Goal: Check status: Check status

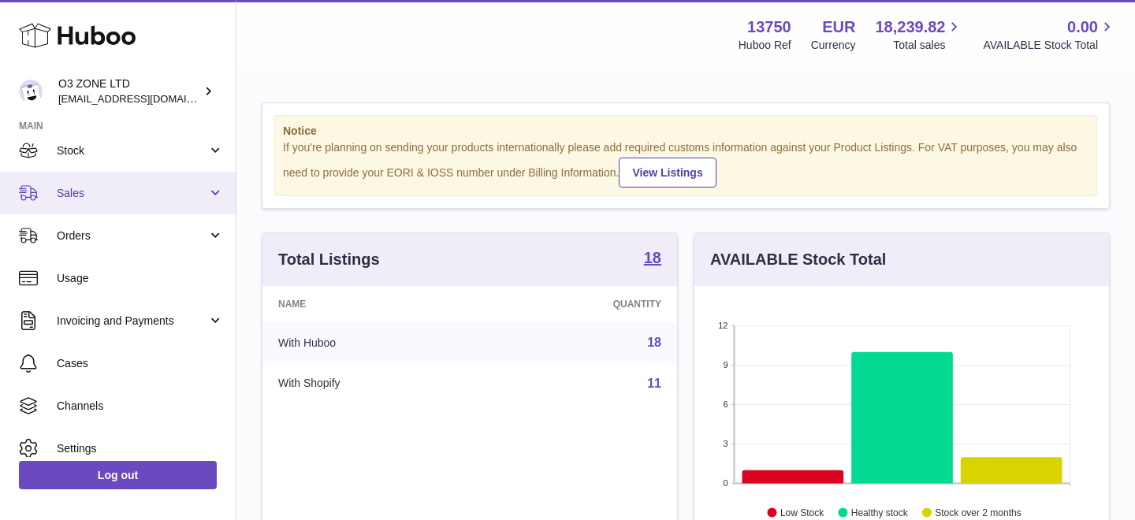
scroll to position [114, 0]
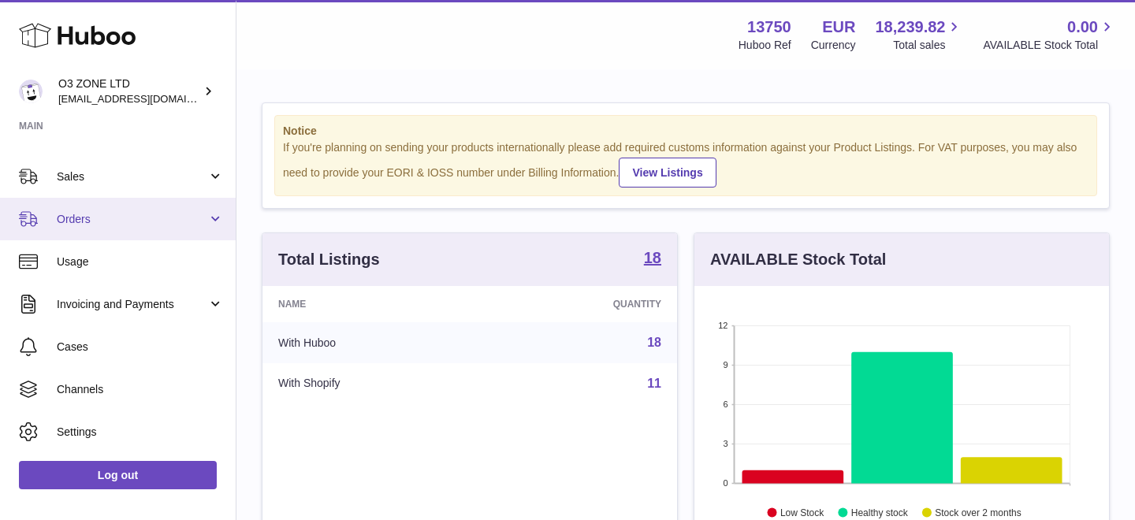
click at [94, 213] on span "Orders" at bounding box center [132, 219] width 150 height 15
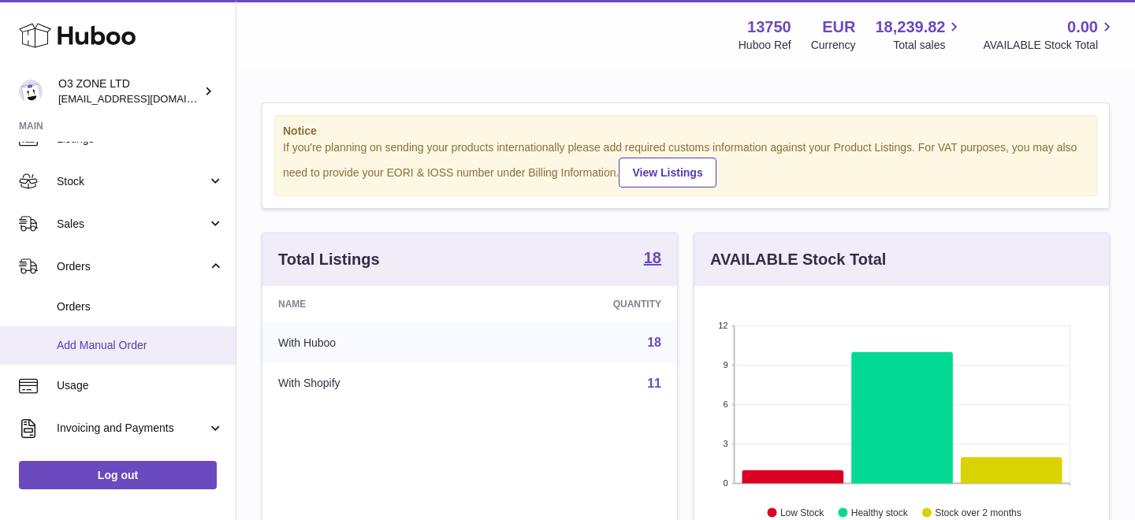
scroll to position [61, 0]
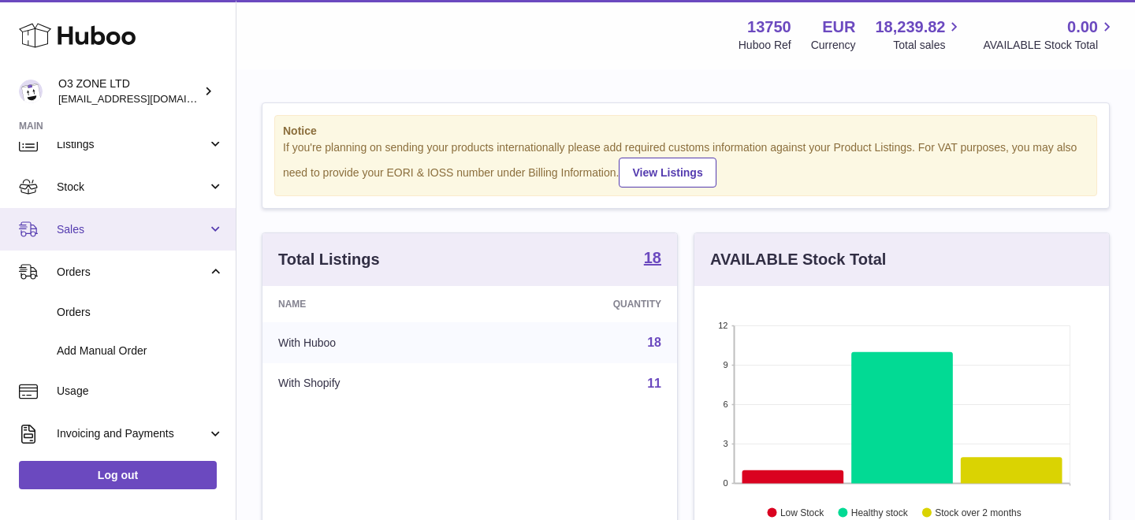
click at [120, 230] on span "Sales" at bounding box center [132, 229] width 150 height 15
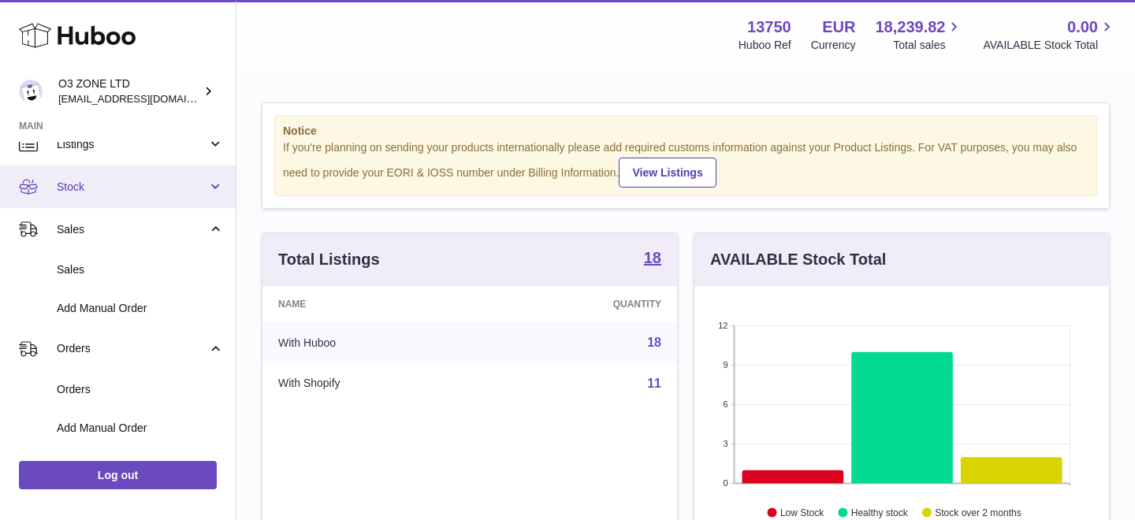
click at [119, 177] on link "Stock" at bounding box center [118, 186] width 236 height 43
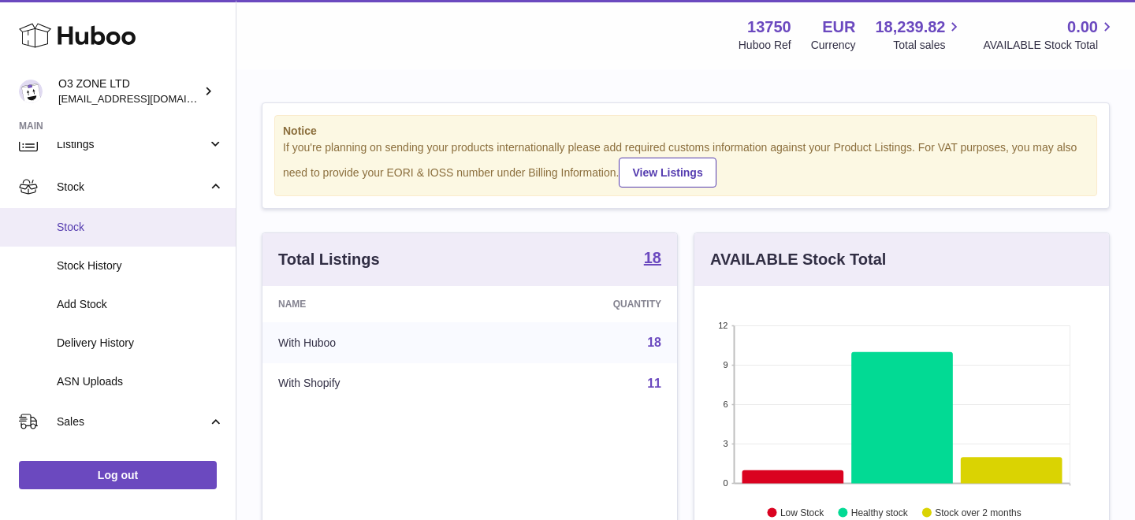
click at [121, 223] on span "Stock" at bounding box center [140, 227] width 167 height 15
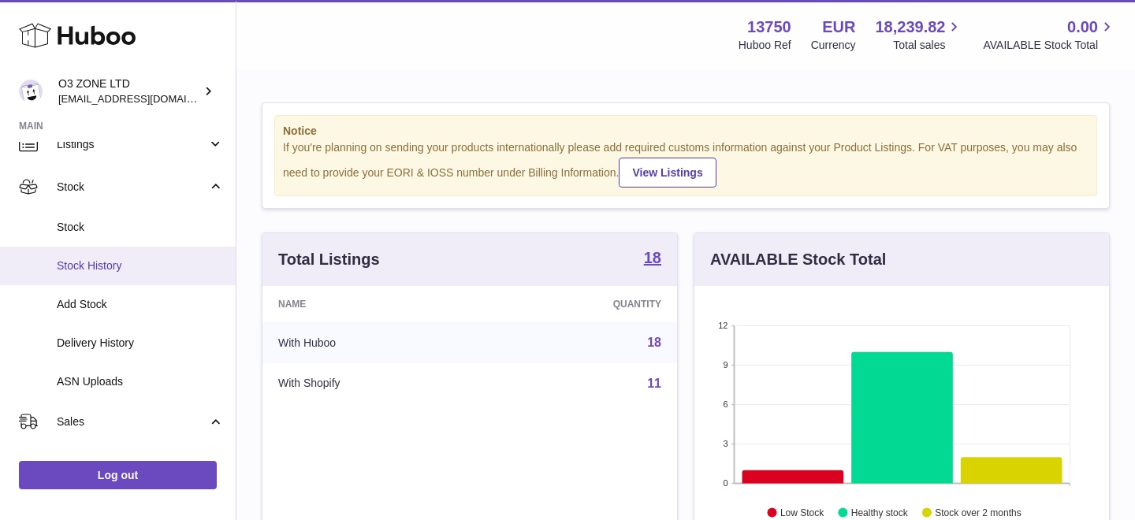
click at [126, 269] on span "Stock History" at bounding box center [140, 265] width 167 height 15
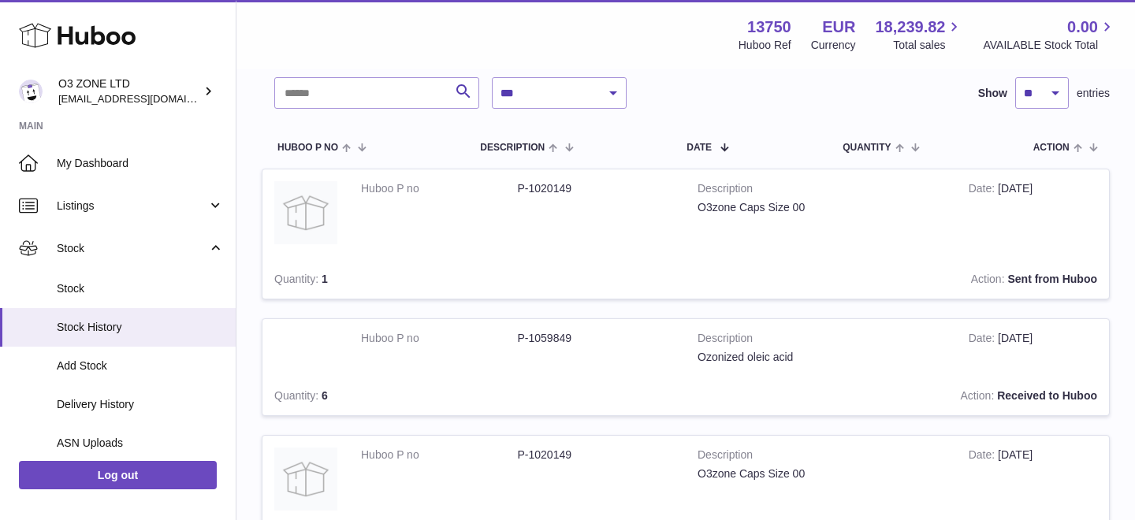
scroll to position [137, 0]
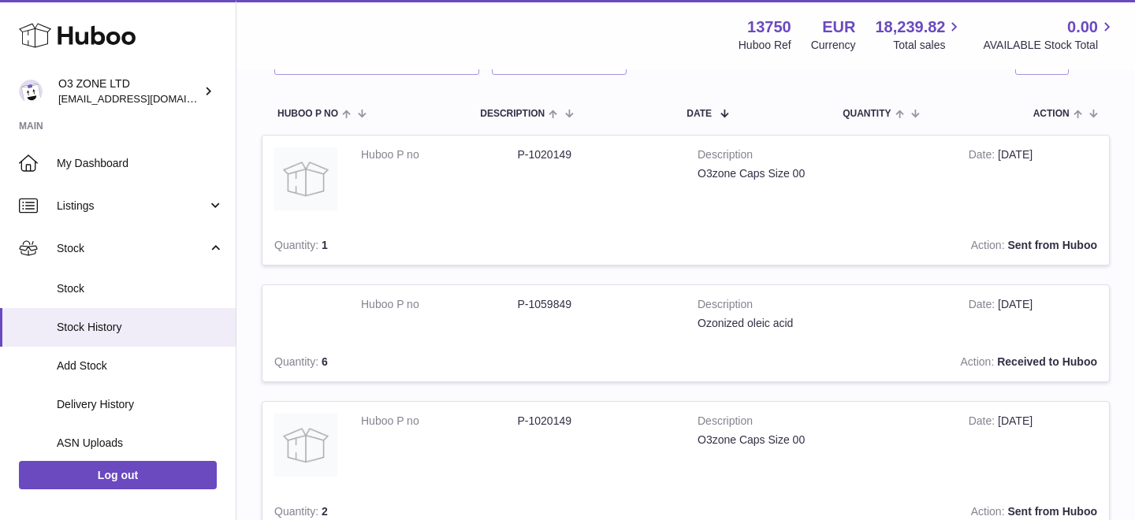
click at [542, 159] on dd "P-1020149" at bounding box center [596, 154] width 157 height 15
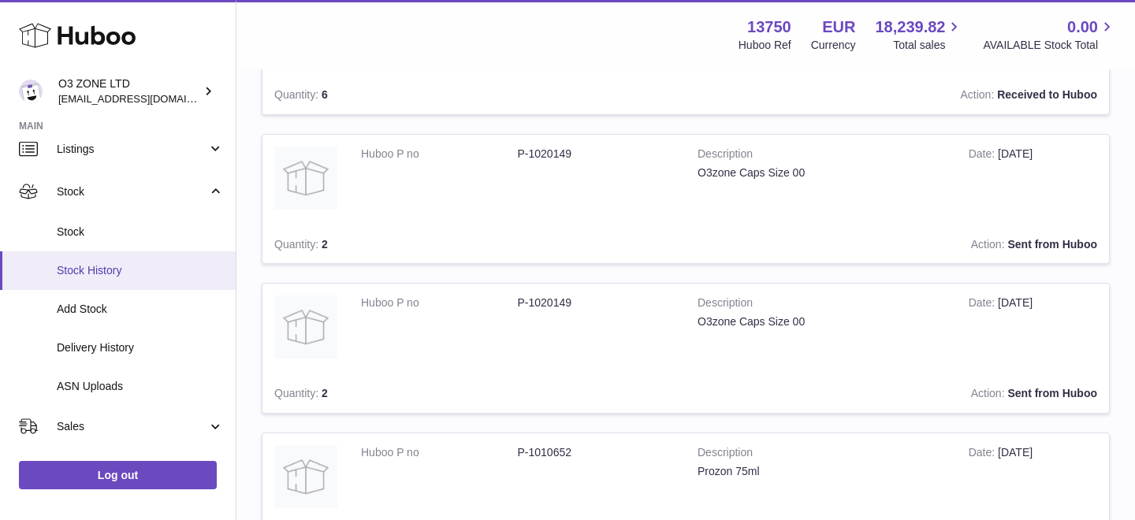
scroll to position [58, 0]
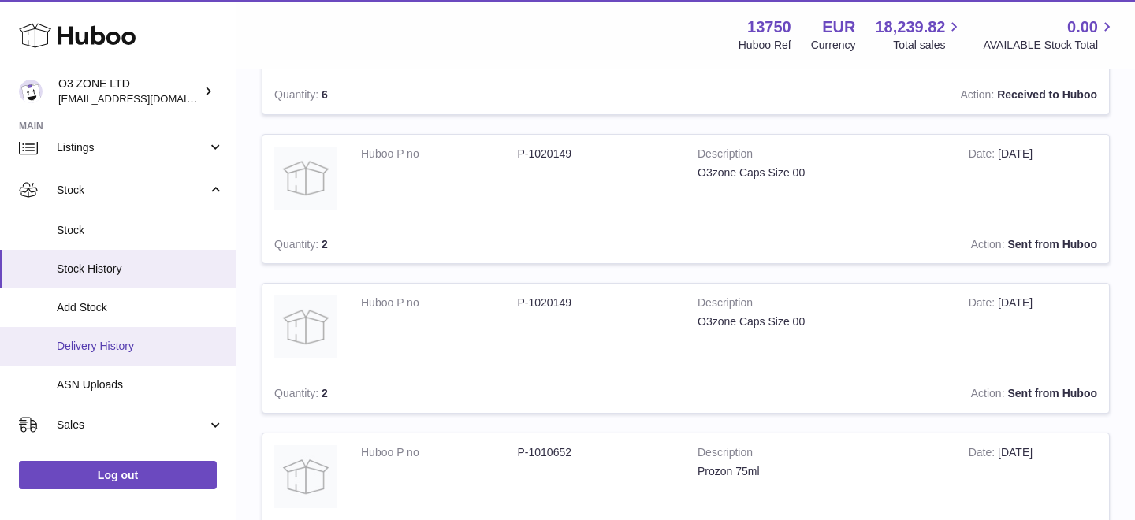
click at [128, 357] on link "Delivery History" at bounding box center [118, 346] width 236 height 39
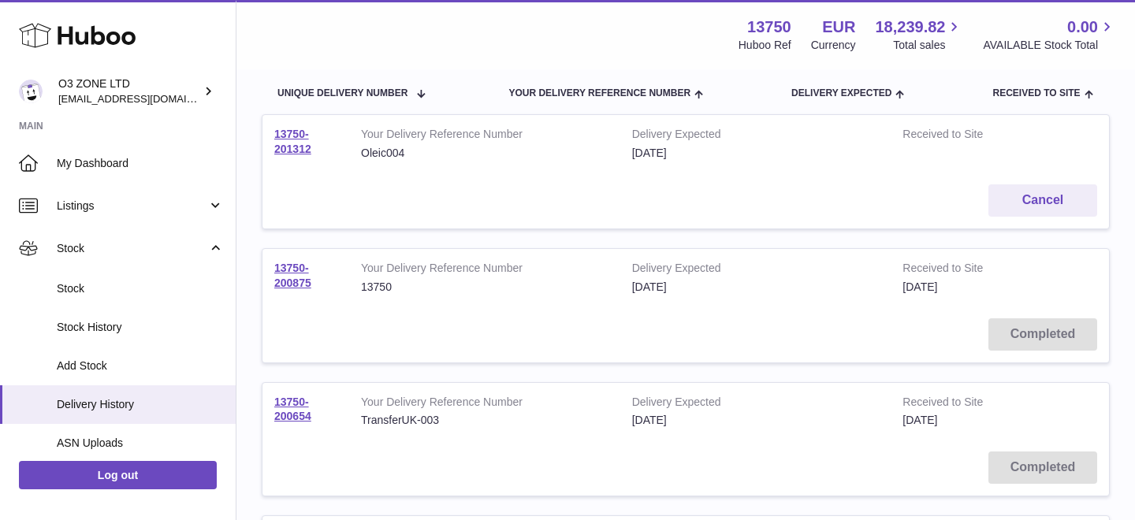
scroll to position [195, 0]
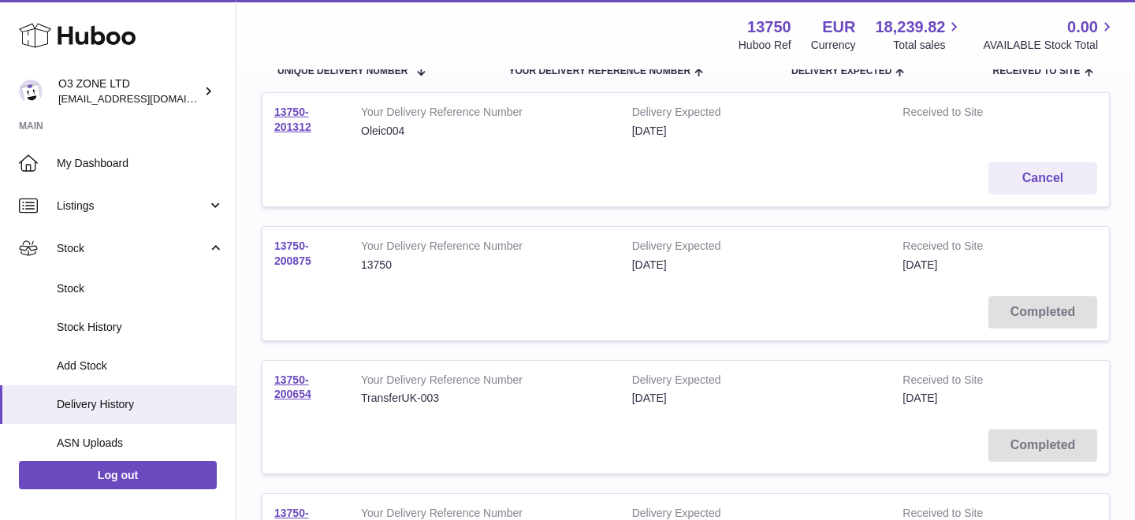
click at [292, 258] on link "13750-200875" at bounding box center [292, 254] width 37 height 28
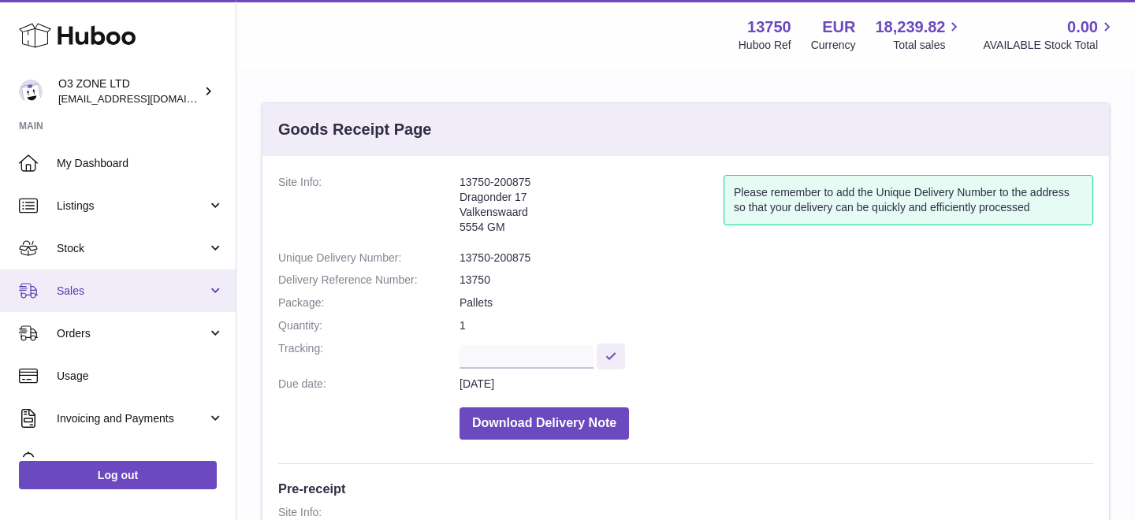
click at [136, 295] on span "Sales" at bounding box center [132, 291] width 150 height 15
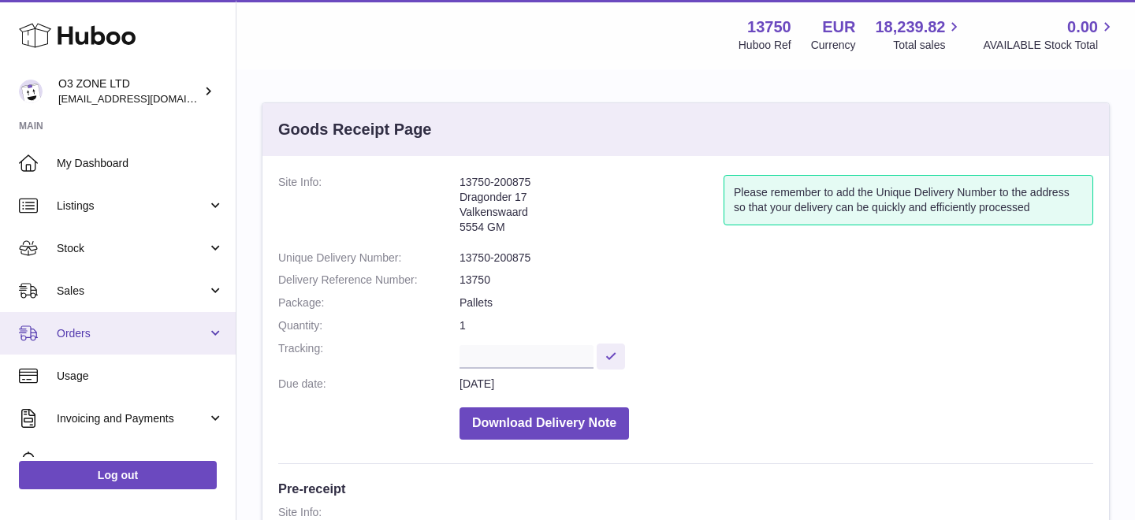
click at [136, 333] on span "Orders" at bounding box center [132, 333] width 150 height 15
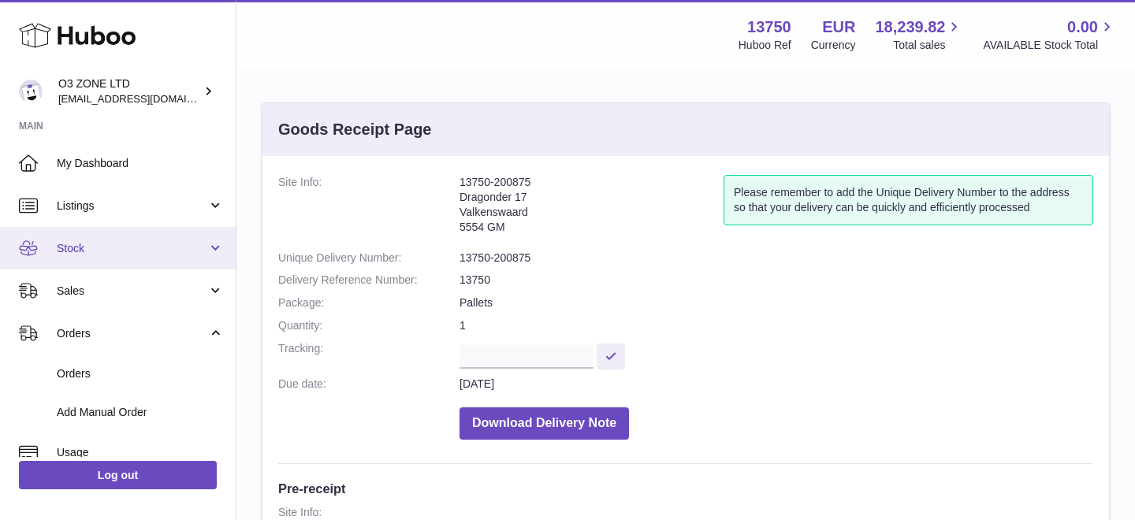
click at [139, 266] on link "Stock" at bounding box center [118, 248] width 236 height 43
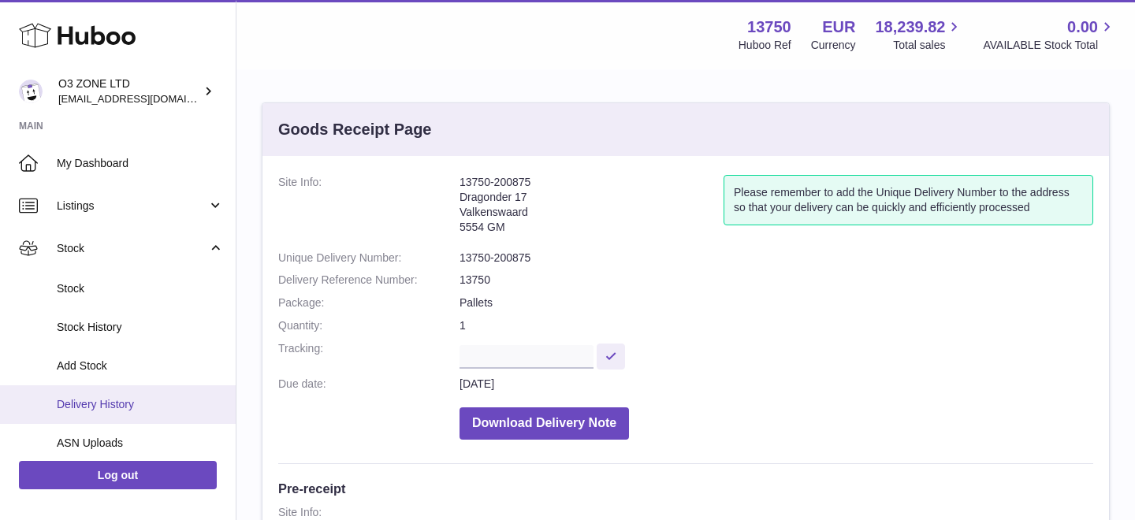
click at [140, 410] on span "Delivery History" at bounding box center [140, 404] width 167 height 15
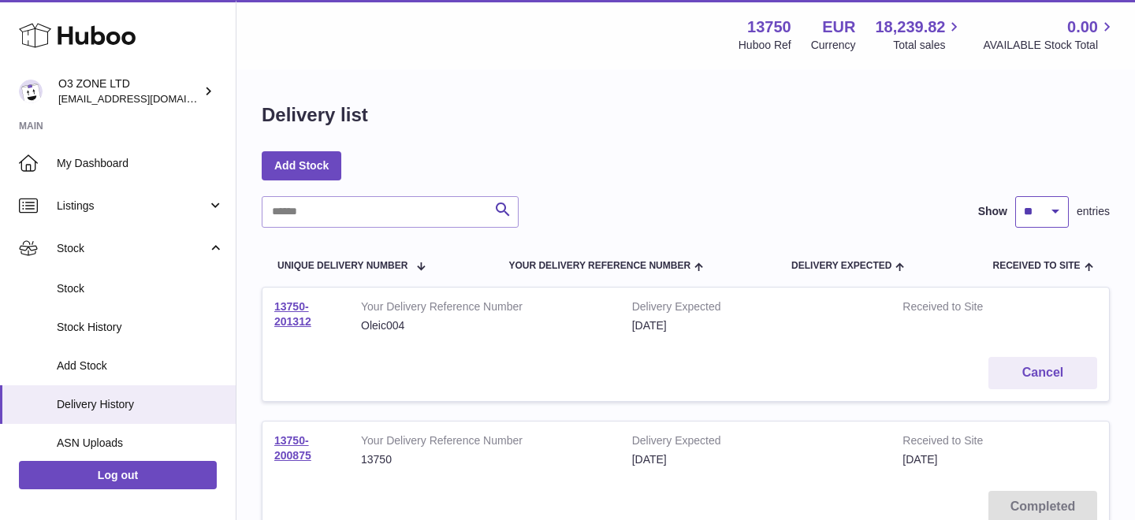
click at [1039, 217] on select "** ** ** ***" at bounding box center [1042, 212] width 54 height 32
select select "***"
click at [1015, 196] on select "** ** ** ***" at bounding box center [1042, 212] width 54 height 32
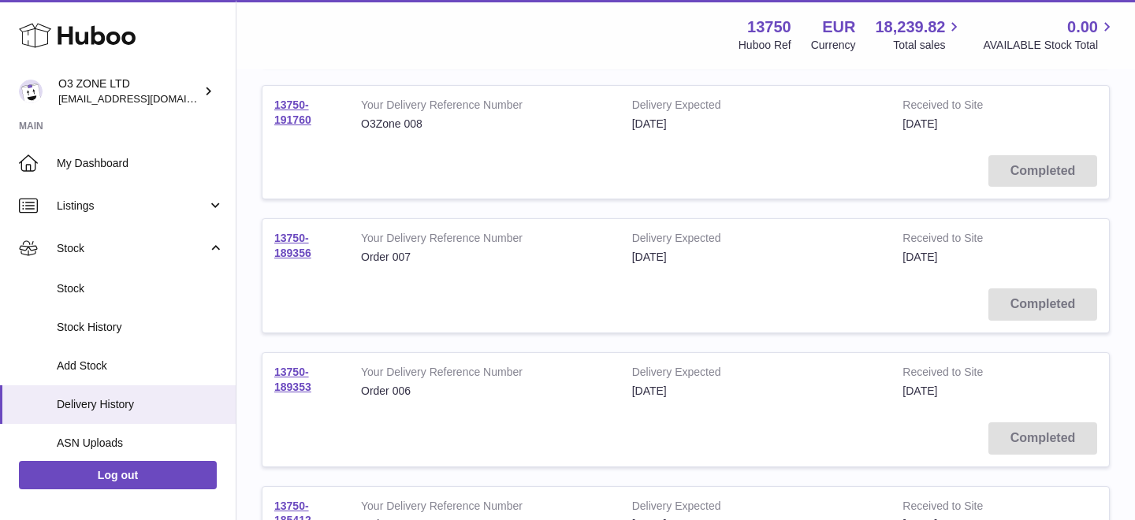
scroll to position [2603, 0]
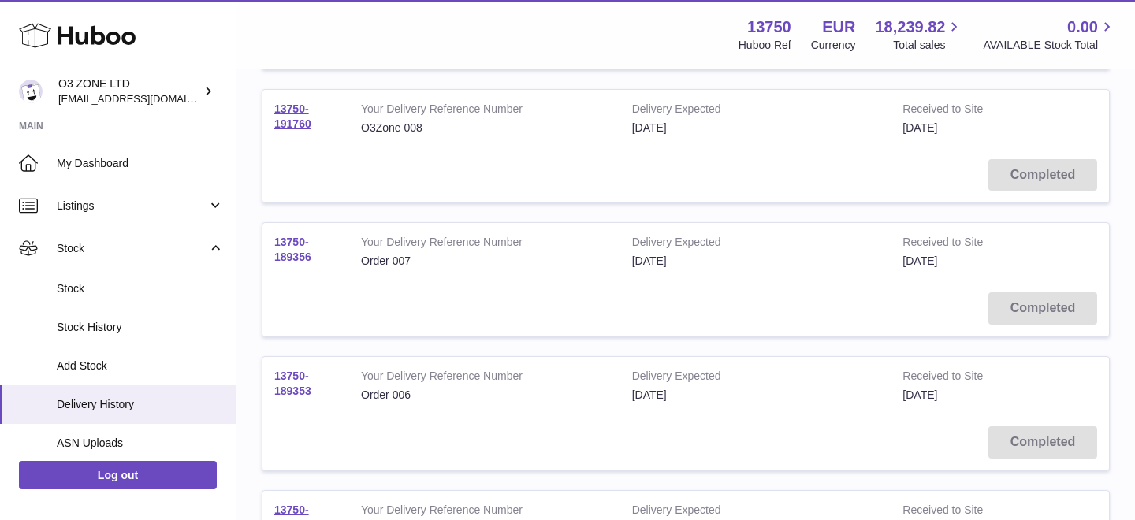
click at [292, 260] on link "13750-189356" at bounding box center [292, 250] width 37 height 28
click at [292, 254] on link "13750-189356" at bounding box center [292, 250] width 37 height 28
click at [292, 110] on link "13750-191760" at bounding box center [292, 116] width 37 height 28
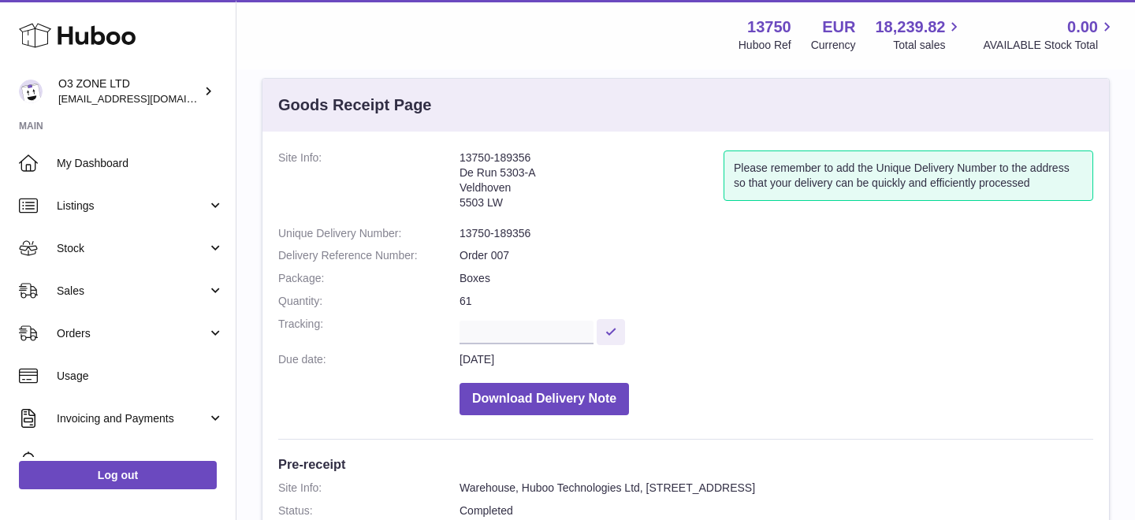
scroll to position [35, 0]
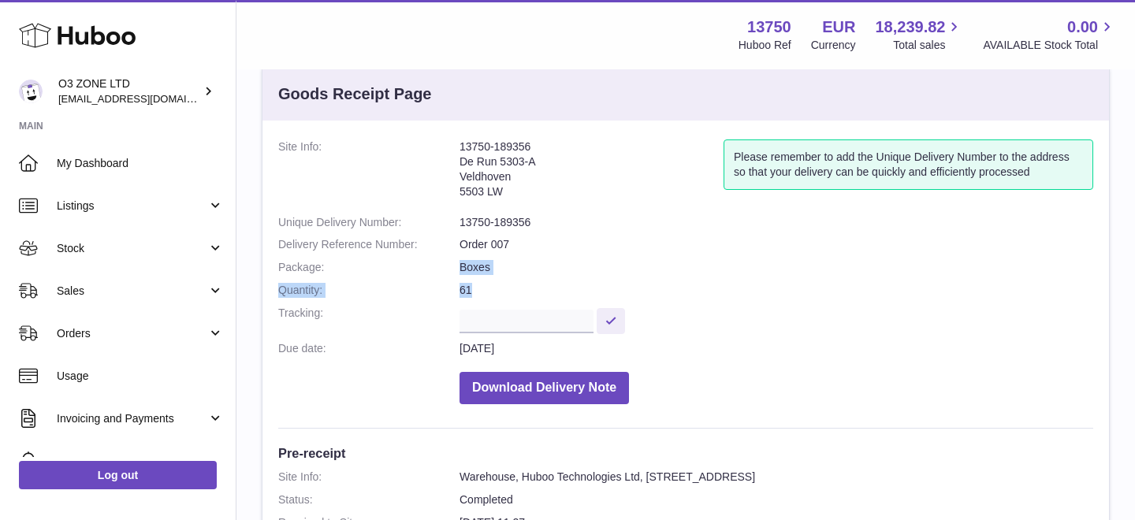
drag, startPoint x: 472, startPoint y: 288, endPoint x: 434, endPoint y: 266, distance: 43.4
click at [434, 266] on dl "Site Info: 13750-189356 De Run 5303-A Veldhoven 5503 LW Please remember to add …" at bounding box center [685, 275] width 815 height 273
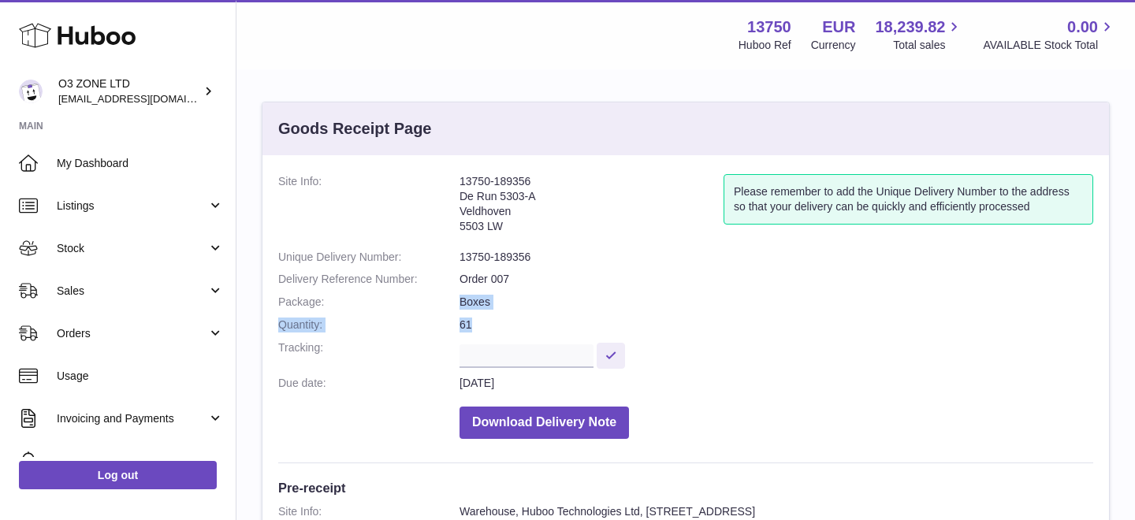
scroll to position [20, 0]
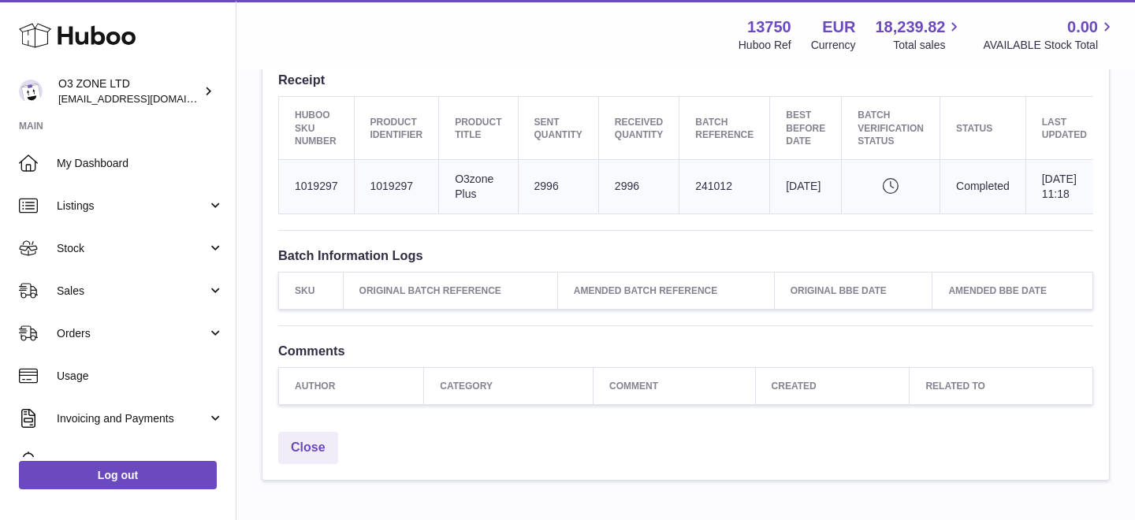
scroll to position [576, 0]
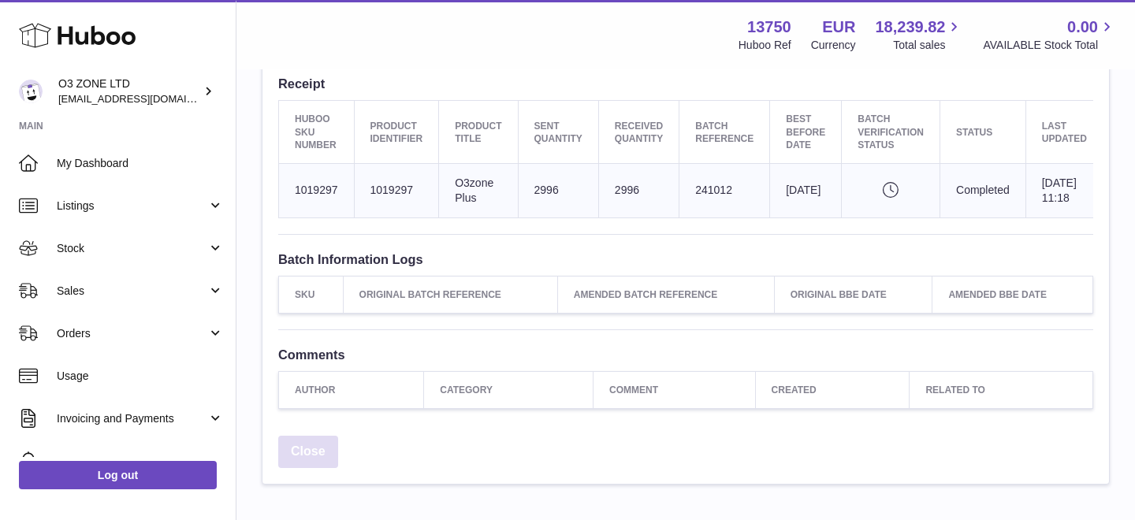
click at [307, 459] on link "Close" at bounding box center [308, 452] width 60 height 32
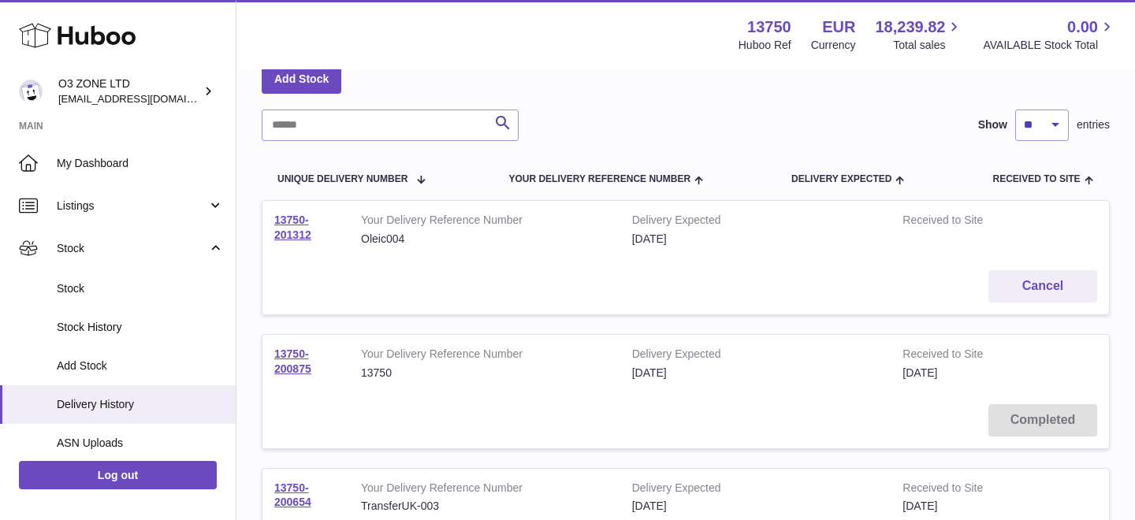
scroll to position [86, 0]
click at [1032, 136] on select "** ** ** ***" at bounding box center [1042, 126] width 54 height 32
select select "***"
click at [1015, 110] on select "** ** ** ***" at bounding box center [1042, 126] width 54 height 32
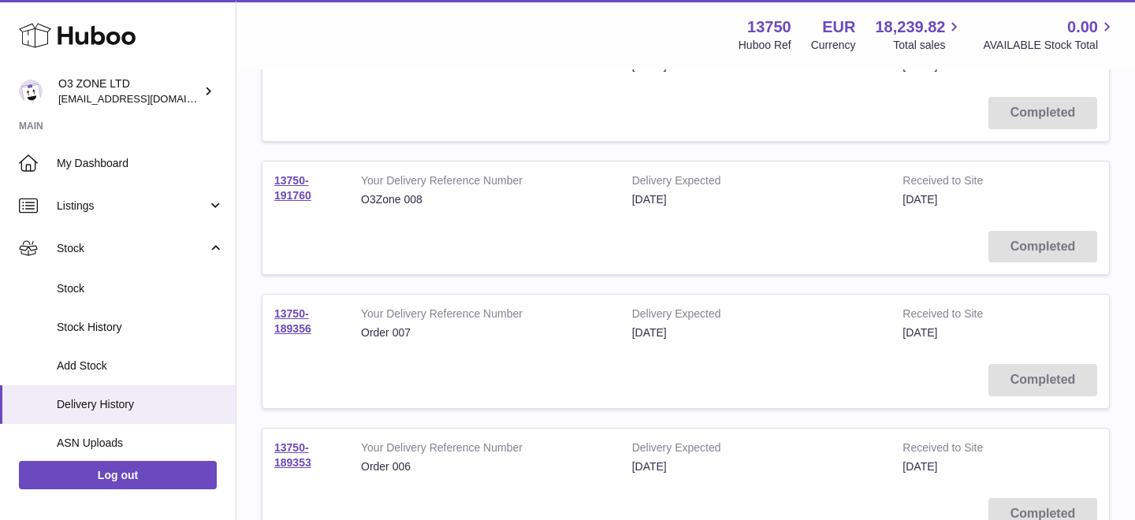
scroll to position [2732, 0]
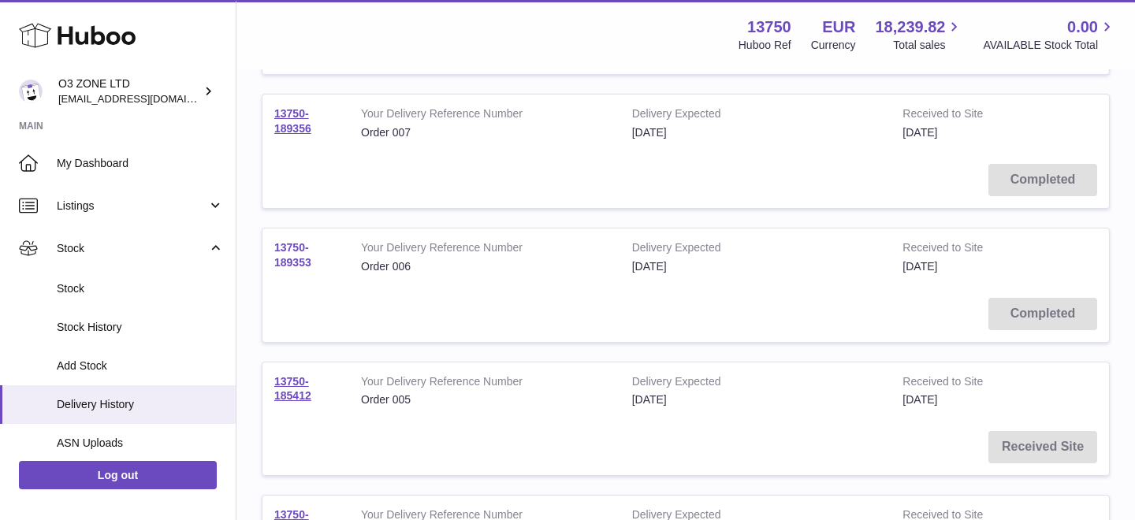
click at [285, 248] on link "13750-189353" at bounding box center [292, 255] width 37 height 28
click at [223, 50] on div "Huboo" at bounding box center [118, 36] width 236 height 69
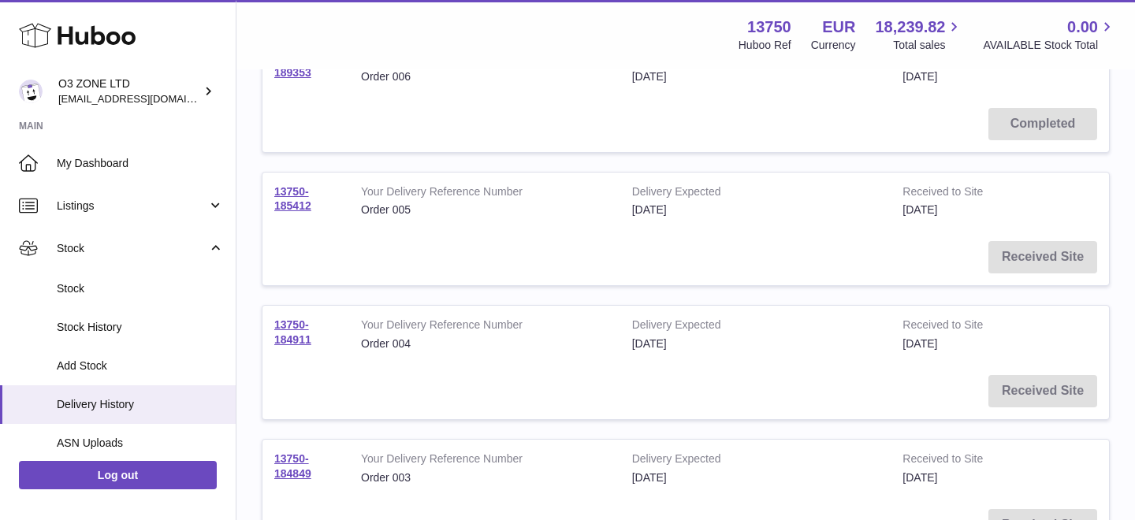
scroll to position [2942, 0]
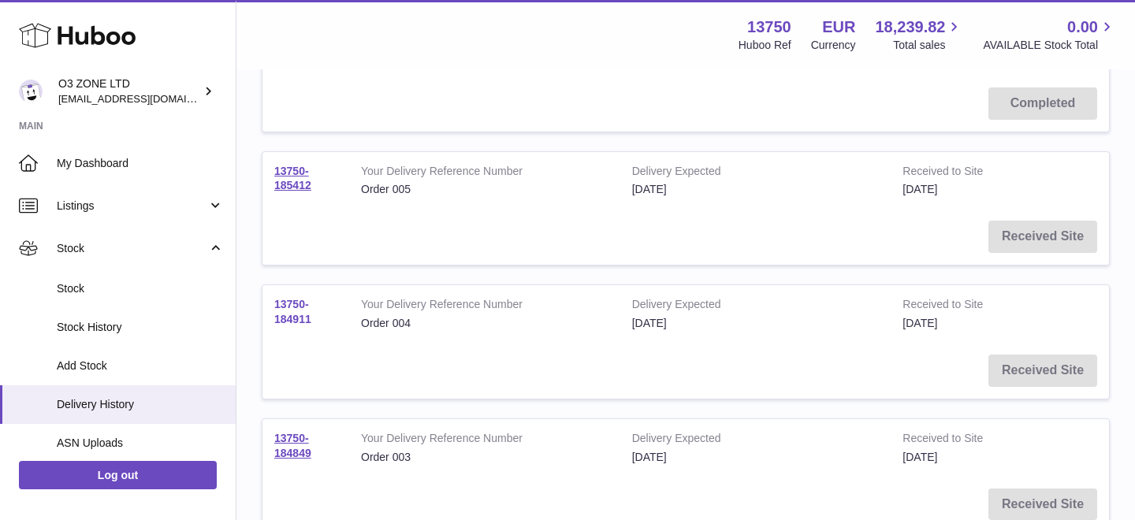
click at [299, 314] on link "13750-184911" at bounding box center [292, 312] width 37 height 28
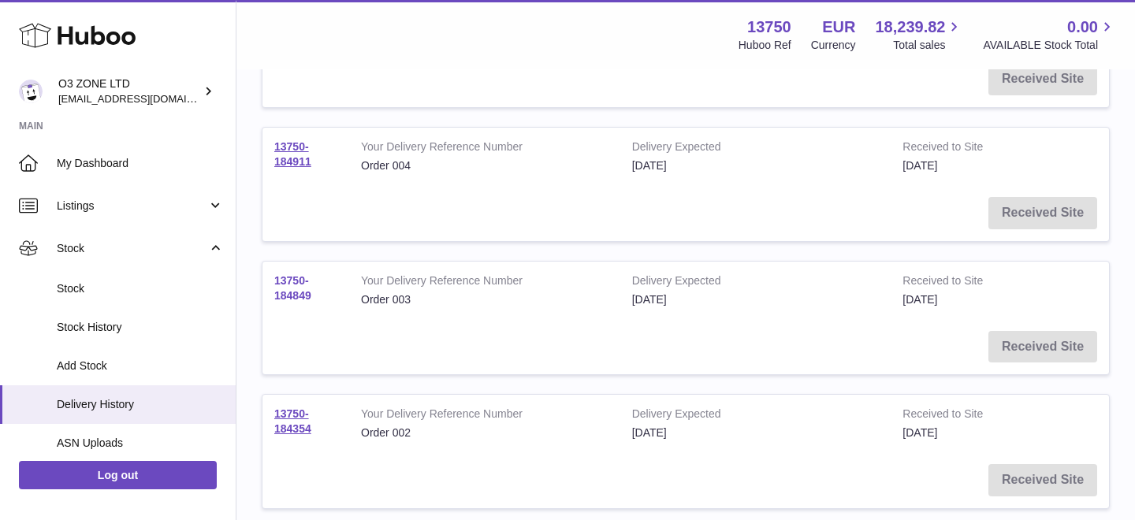
scroll to position [3105, 0]
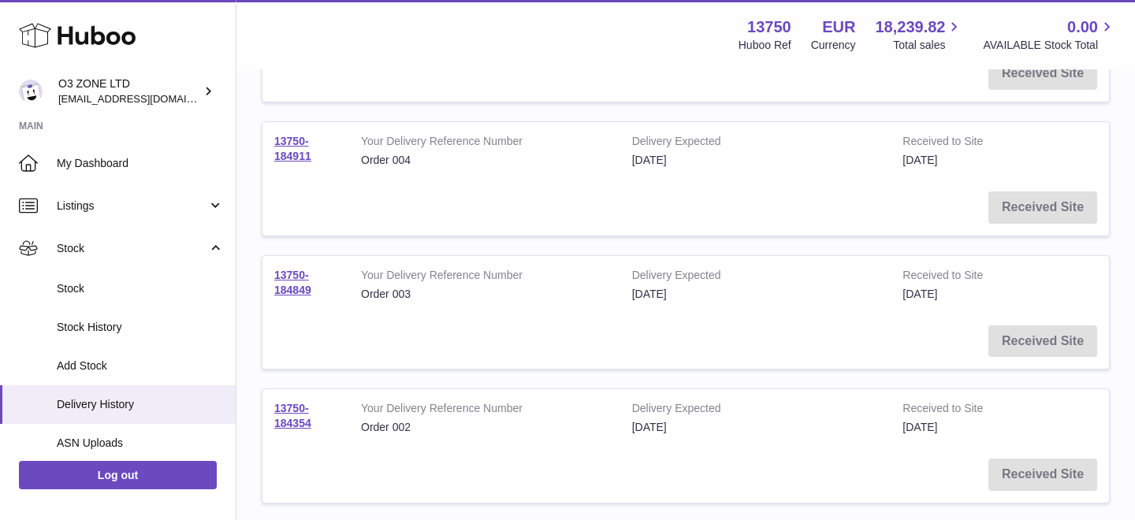
click at [282, 398] on td "13750-184354" at bounding box center [305, 418] width 87 height 58
click at [289, 414] on link "13750-184354" at bounding box center [292, 416] width 37 height 28
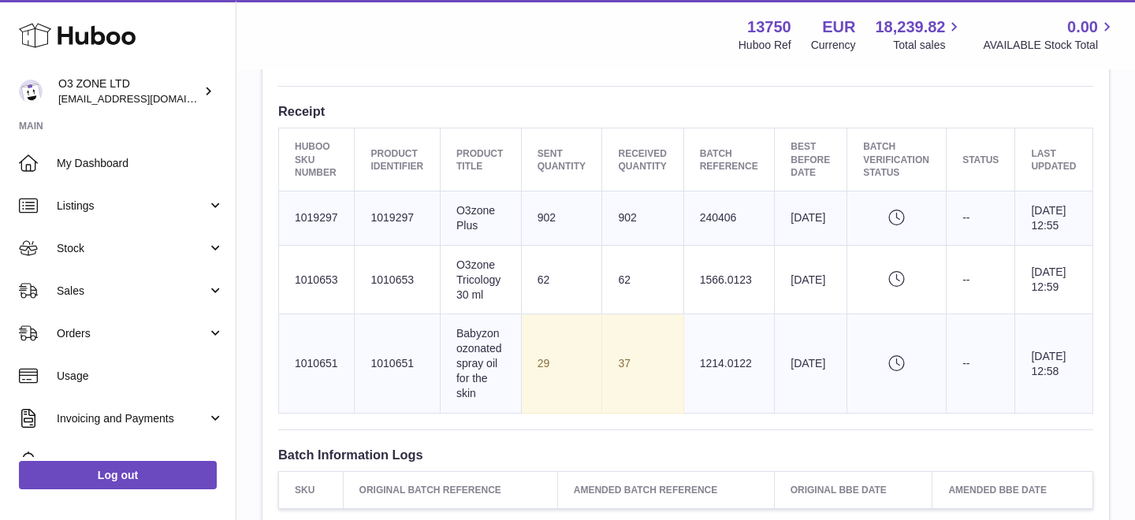
scroll to position [551, 0]
